Goal: Information Seeking & Learning: Learn about a topic

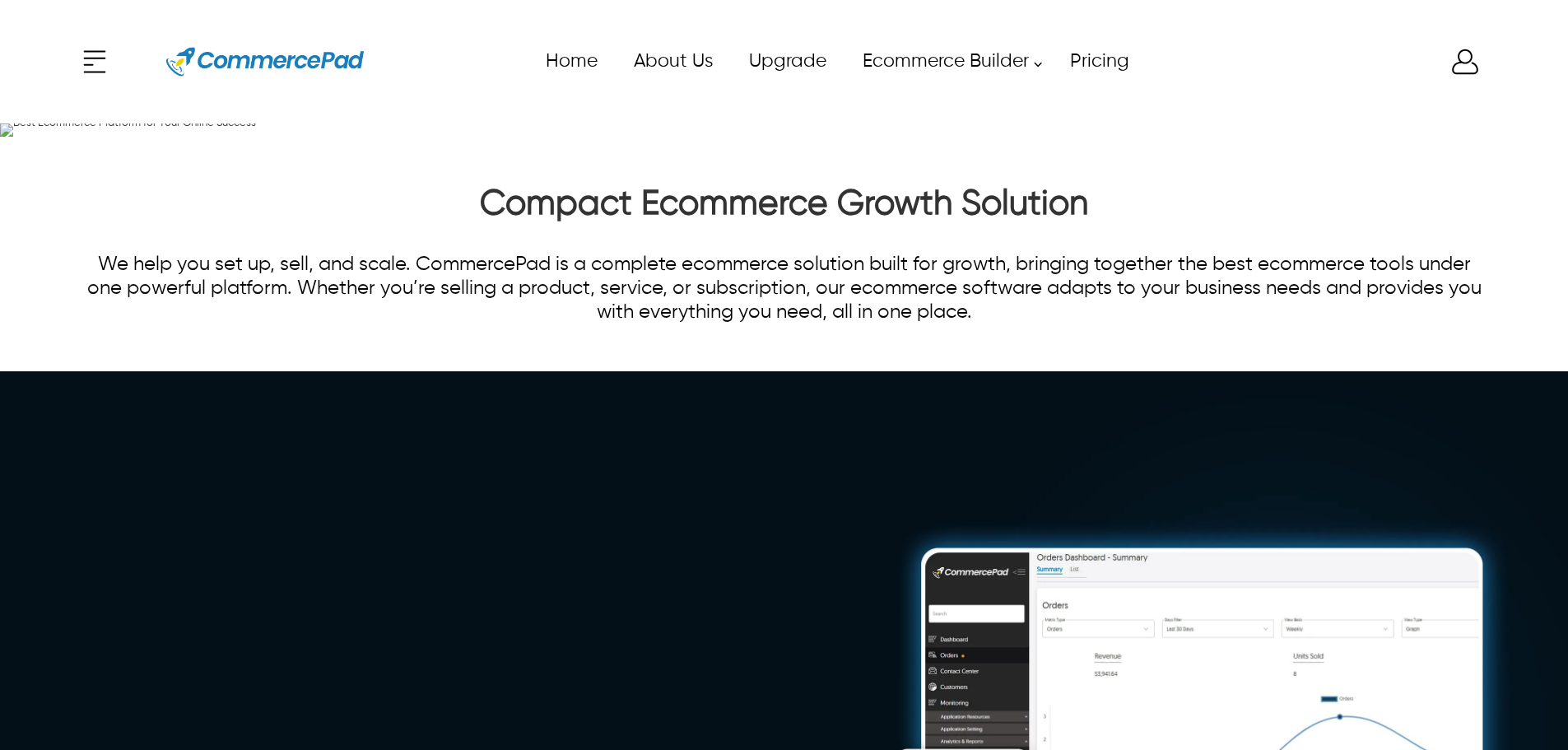
scroll to position [4654, 0]
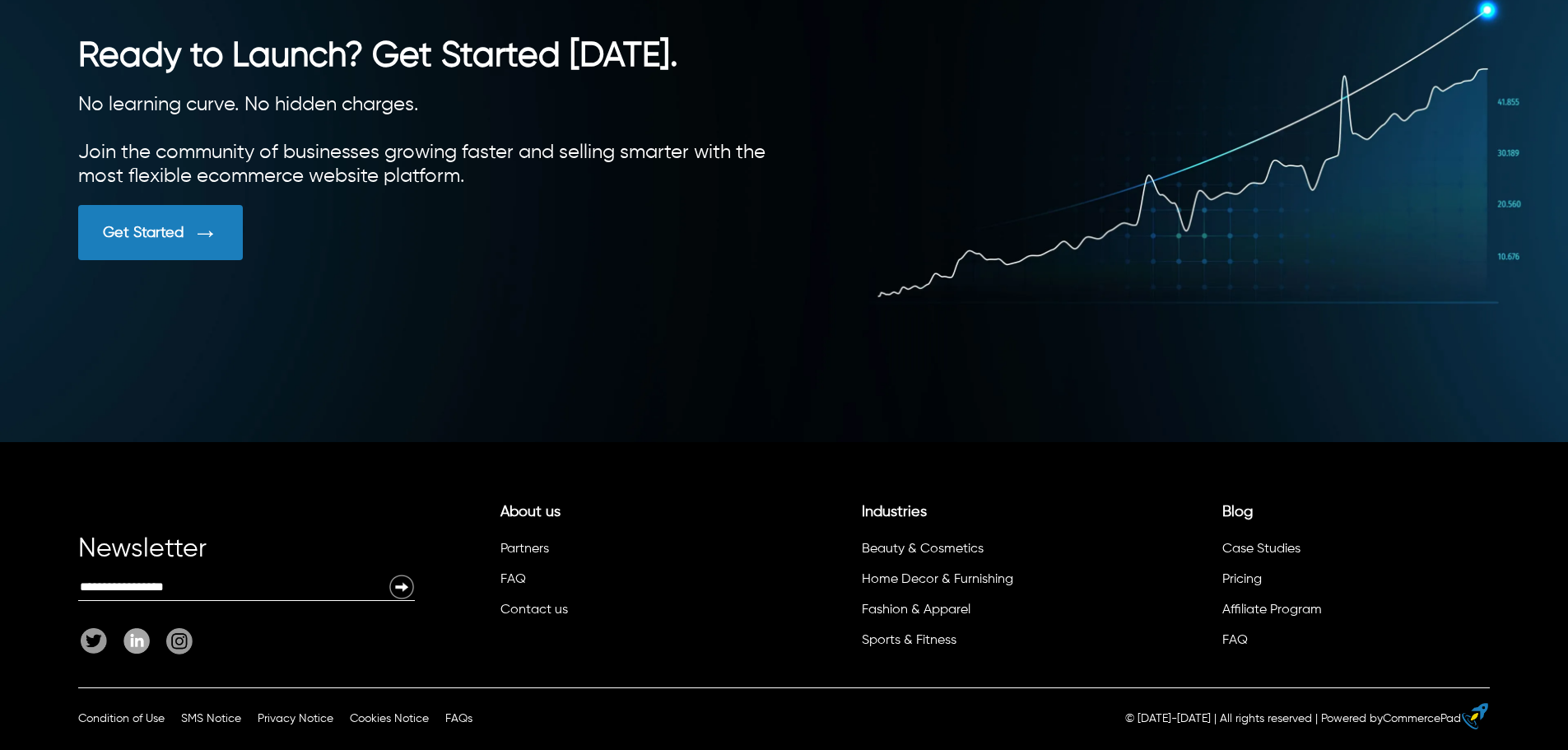
scroll to position [4654, 0]
drag, startPoint x: 1326, startPoint y: 549, endPoint x: 1226, endPoint y: 549, distance: 100.0
click at [1226, 549] on li "Case Studies" at bounding box center [1350, 551] width 261 height 31
copy link "Case Studies"
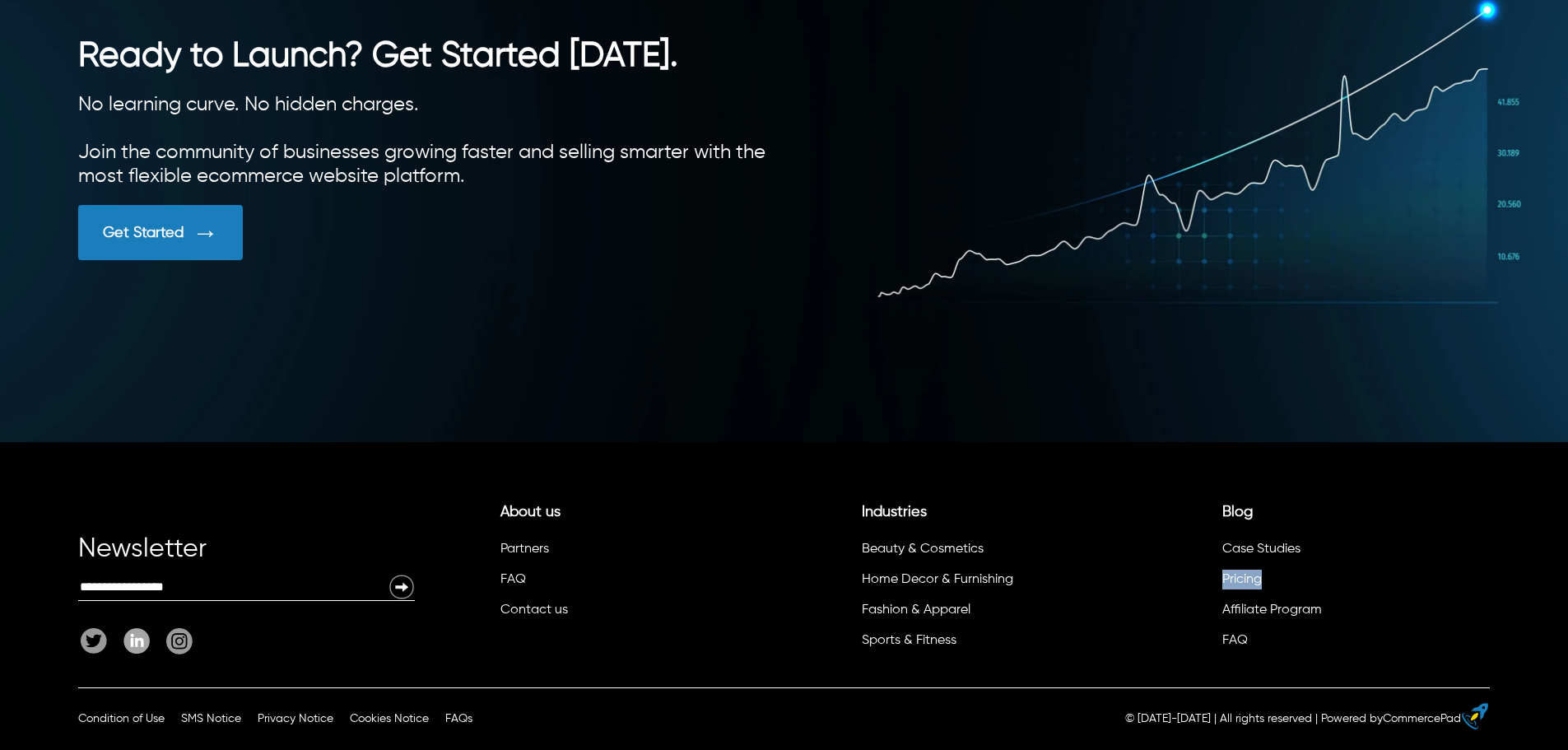
drag, startPoint x: 1292, startPoint y: 578, endPoint x: 1210, endPoint y: 585, distance: 82.3
click at [1210, 585] on div "Blog Case Studies Pricing Affiliate Program FAQ" at bounding box center [1322, 575] width 337 height 167
copy link "Pricing"
drag, startPoint x: 1357, startPoint y: 614, endPoint x: 1219, endPoint y: 618, distance: 138.1
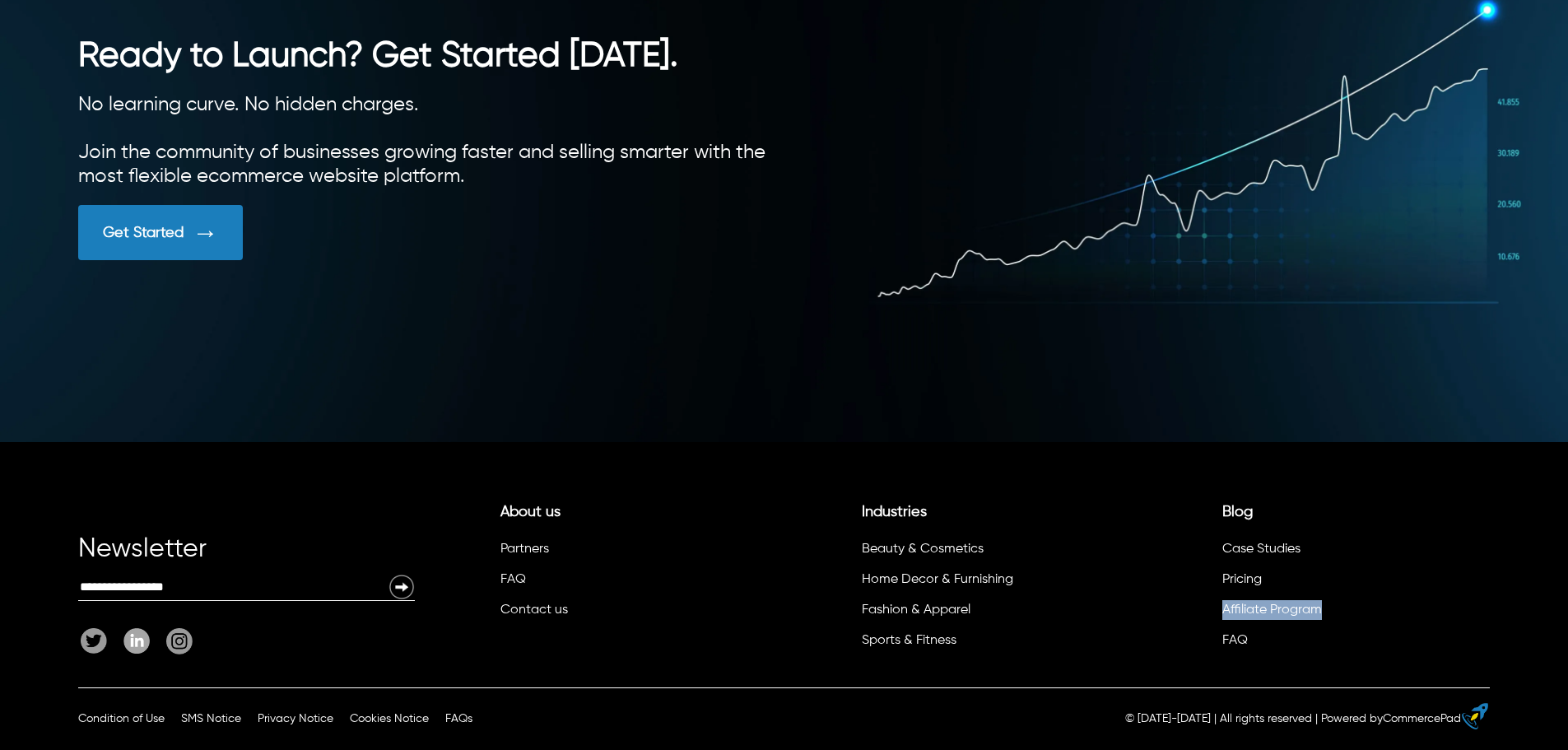
click at [1219, 618] on li "Blog Case Studies Pricing Affiliate Program FAQ" at bounding box center [1350, 581] width 269 height 155
copy link "Affiliate Program"
click at [1492, 513] on div "Newsletter Email: About us Partners FAQ Contact us Industries Beauty & Cosmetic…" at bounding box center [784, 565] width 1568 height 245
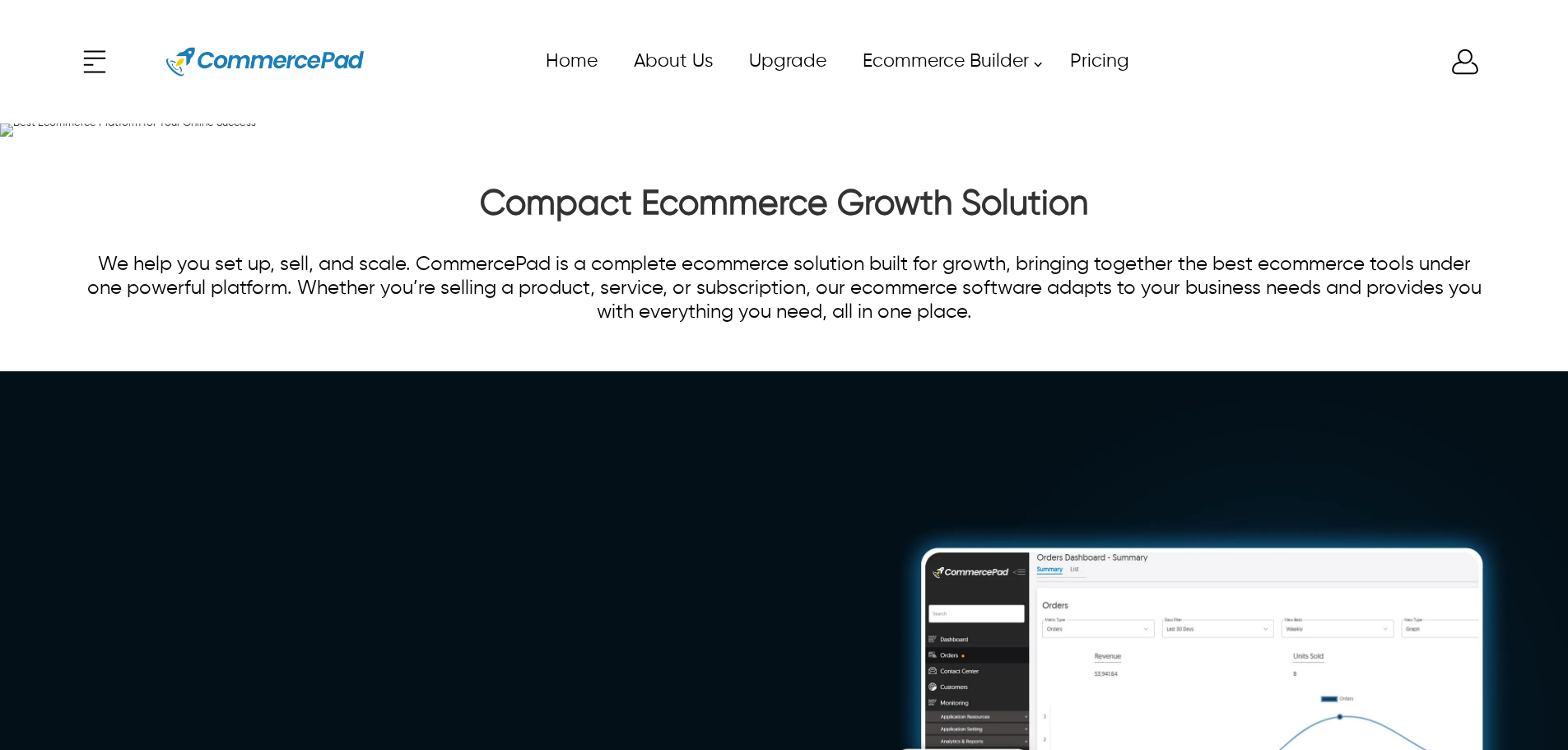
scroll to position [4654, 0]
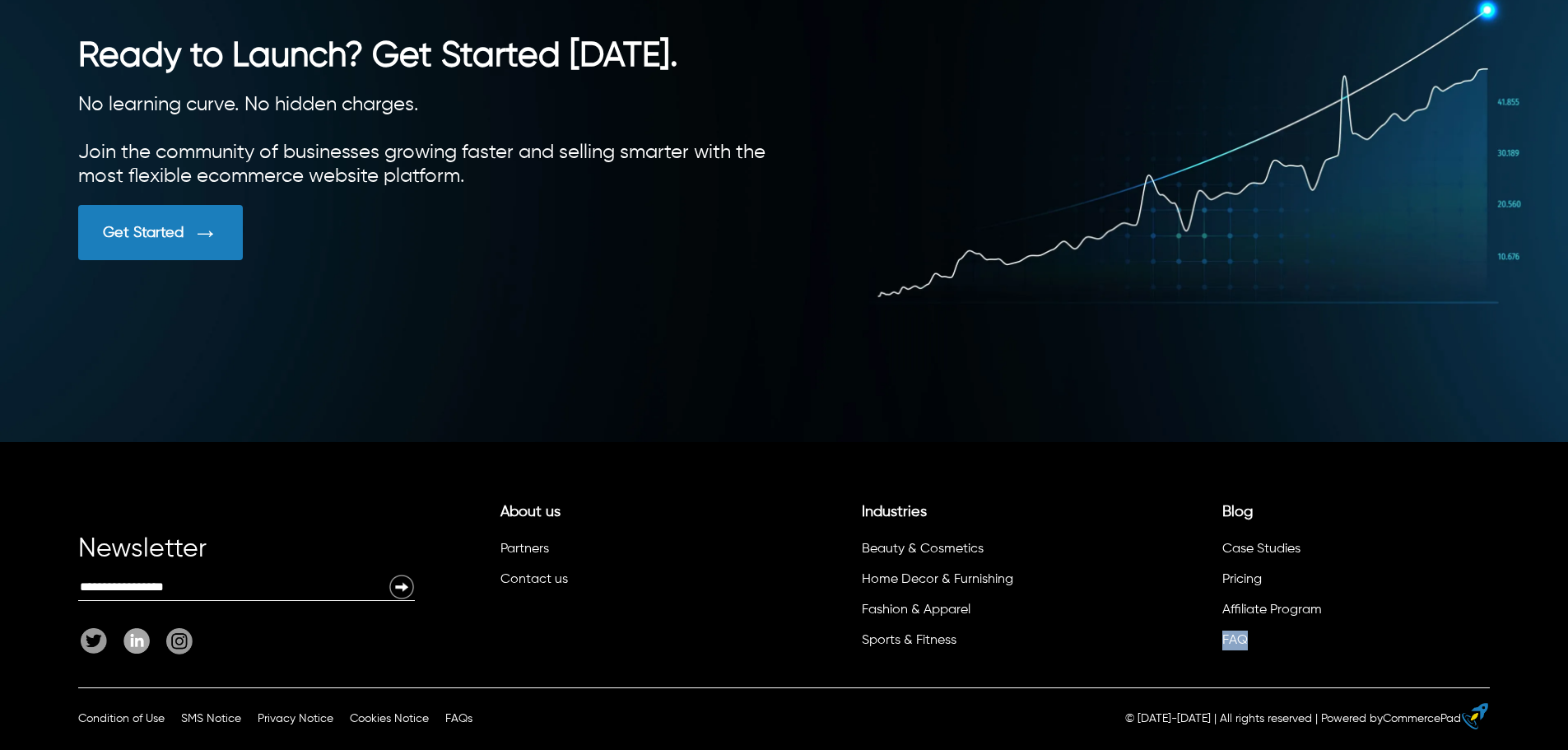
drag, startPoint x: 1276, startPoint y: 637, endPoint x: 1214, endPoint y: 633, distance: 62.1
click at [1214, 633] on ul "Blog Case Studies Pricing Affiliate Program FAQ" at bounding box center [1350, 581] width 278 height 155
copy link "FAQ"
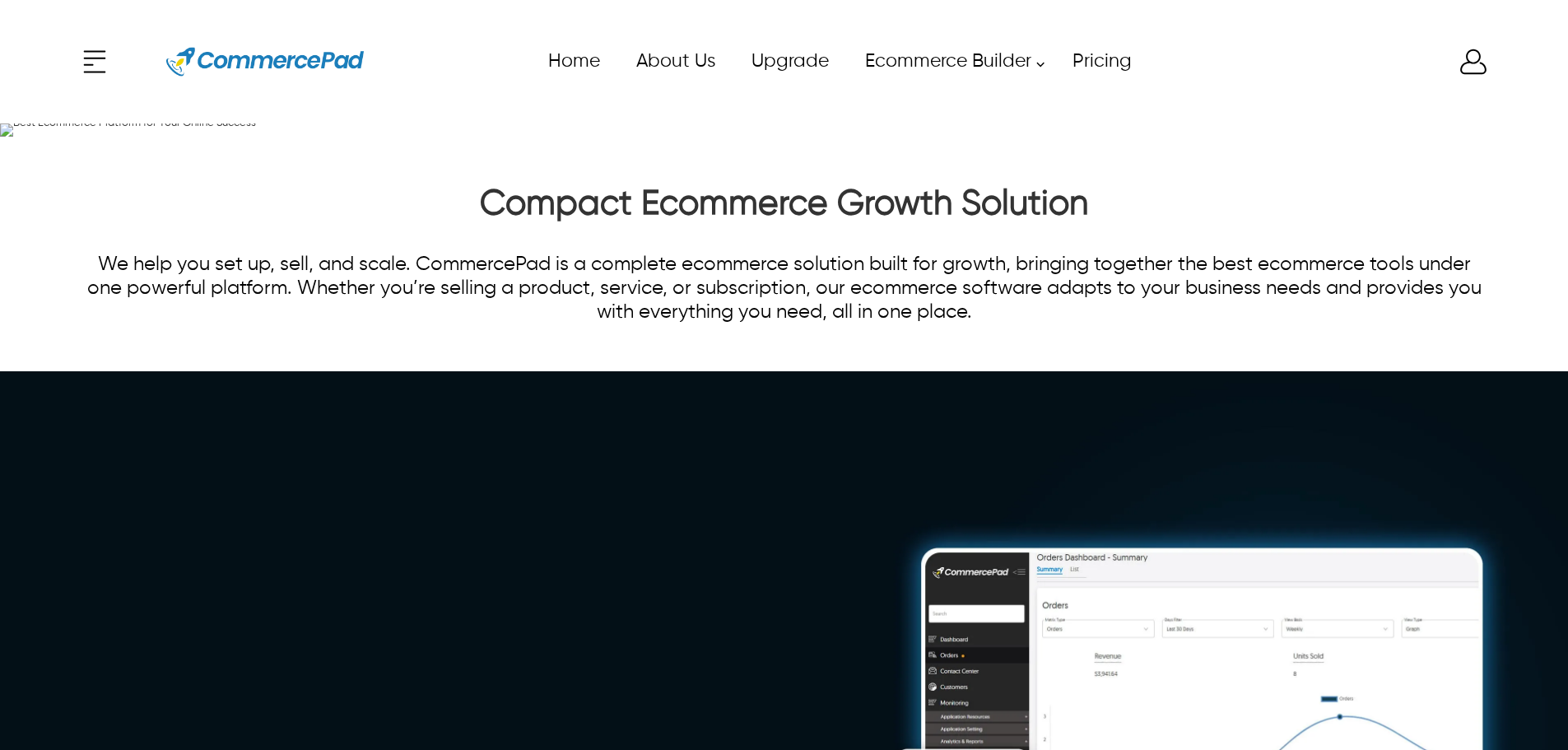
scroll to position [4654, 0]
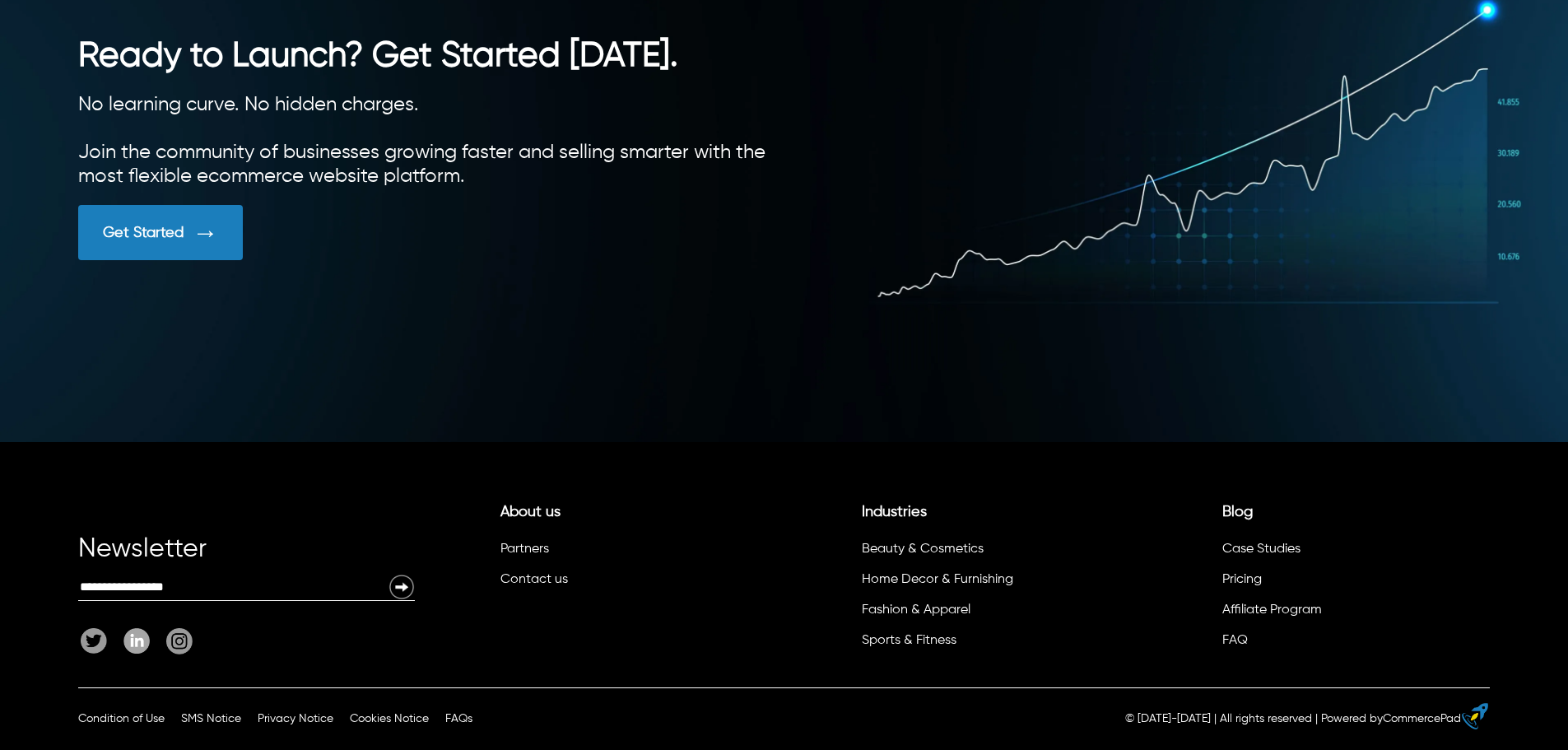
scroll to position [4654, 0]
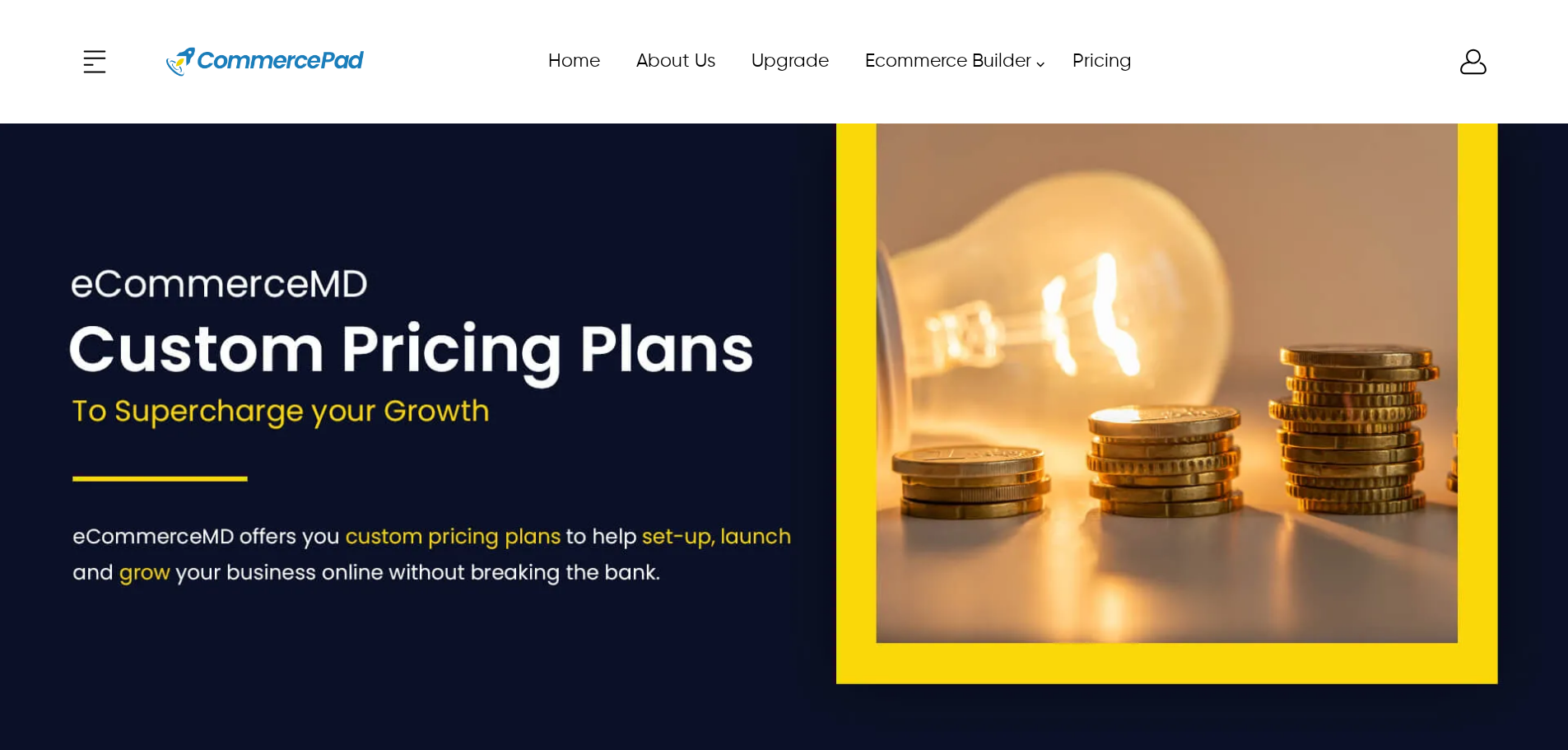
type input "*****"
type input "****"
type input "**********"
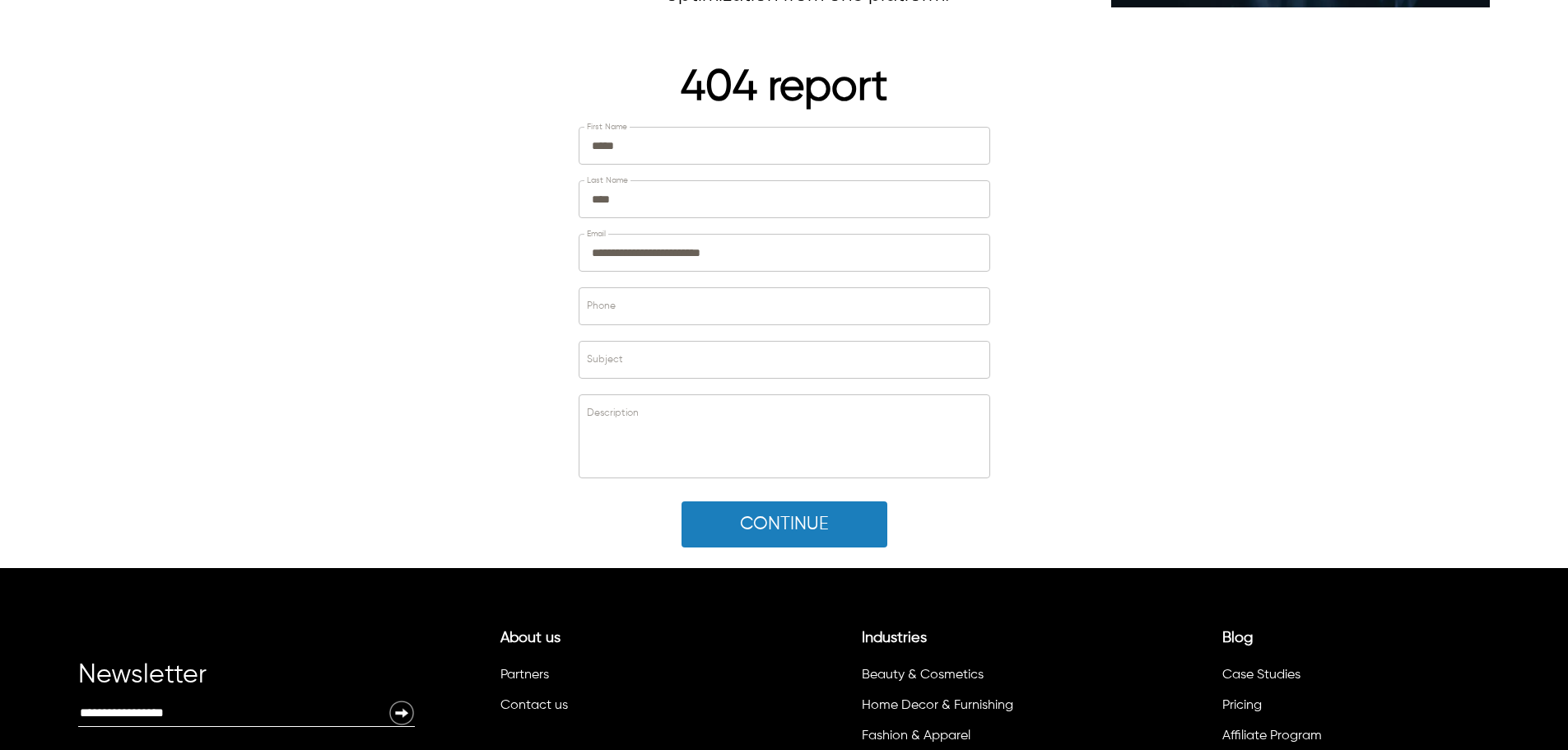
scroll to position [4673, 0]
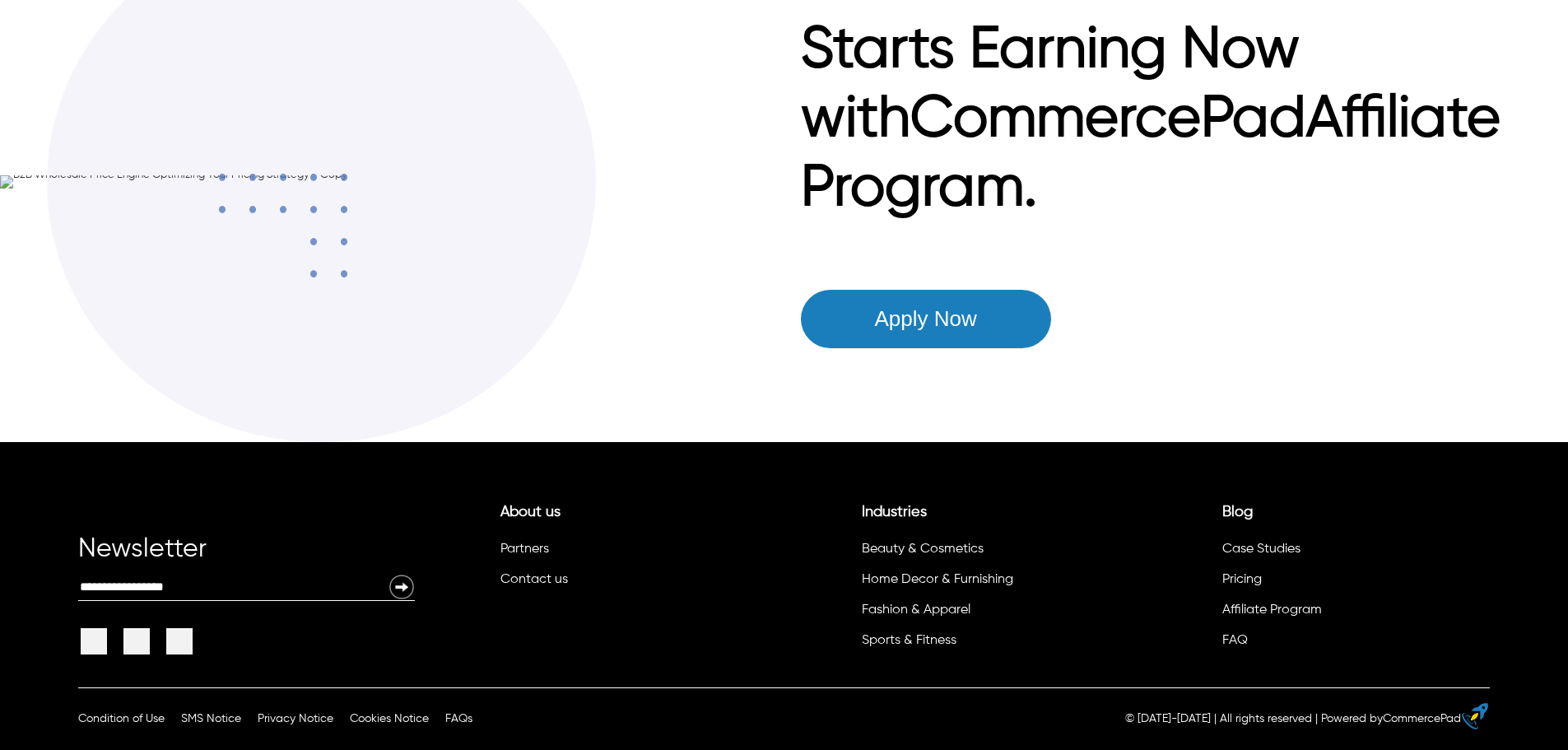
scroll to position [3623, 0]
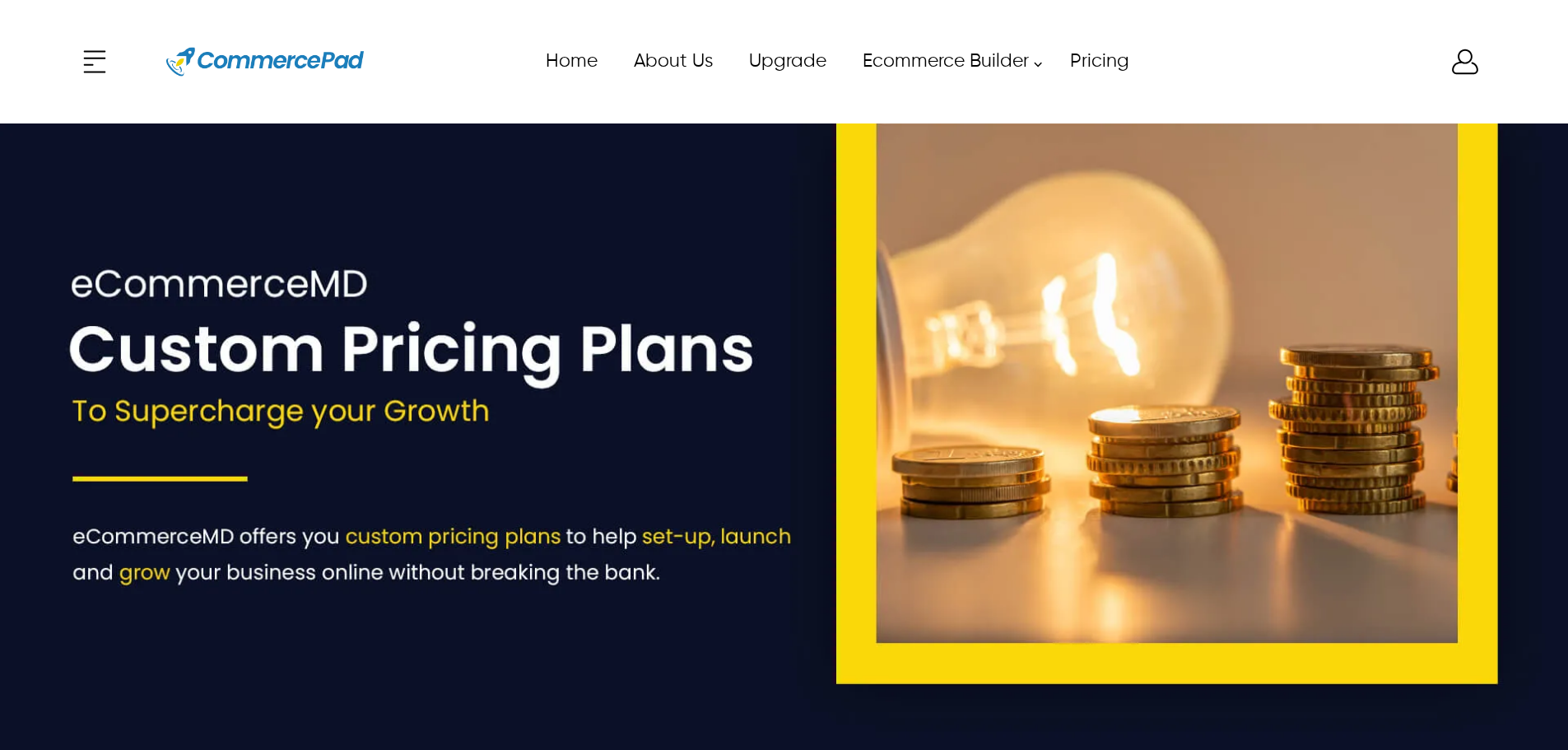
scroll to position [4673, 0]
